Goal: Book appointment/travel/reservation

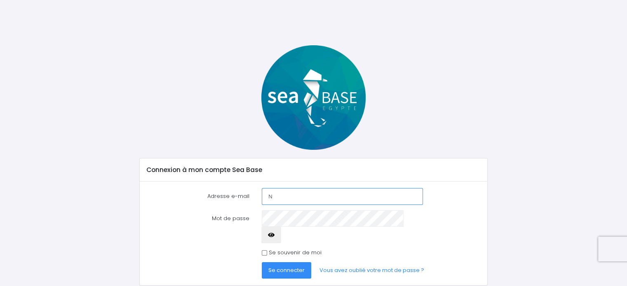
type input "[EMAIL_ADDRESS][DOMAIN_NAME]"
click at [285, 267] on span "Se connecter" at bounding box center [286, 271] width 36 height 8
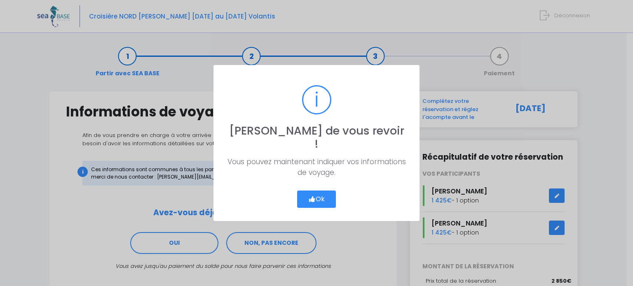
click at [313, 191] on button "Ok" at bounding box center [316, 199] width 39 height 17
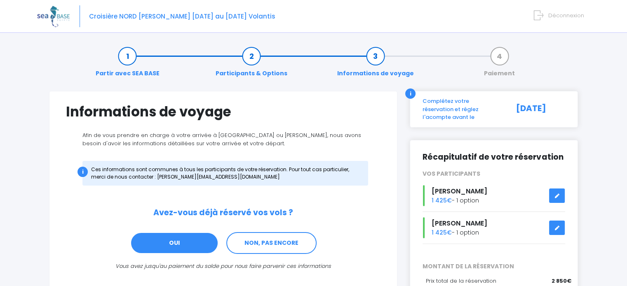
click at [168, 236] on link "OUI" at bounding box center [174, 243] width 88 height 22
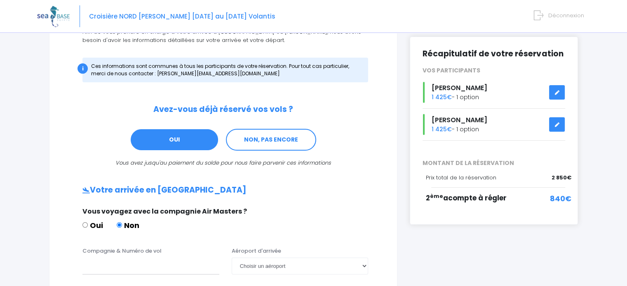
scroll to position [102, 0]
